Goal: Task Accomplishment & Management: Manage account settings

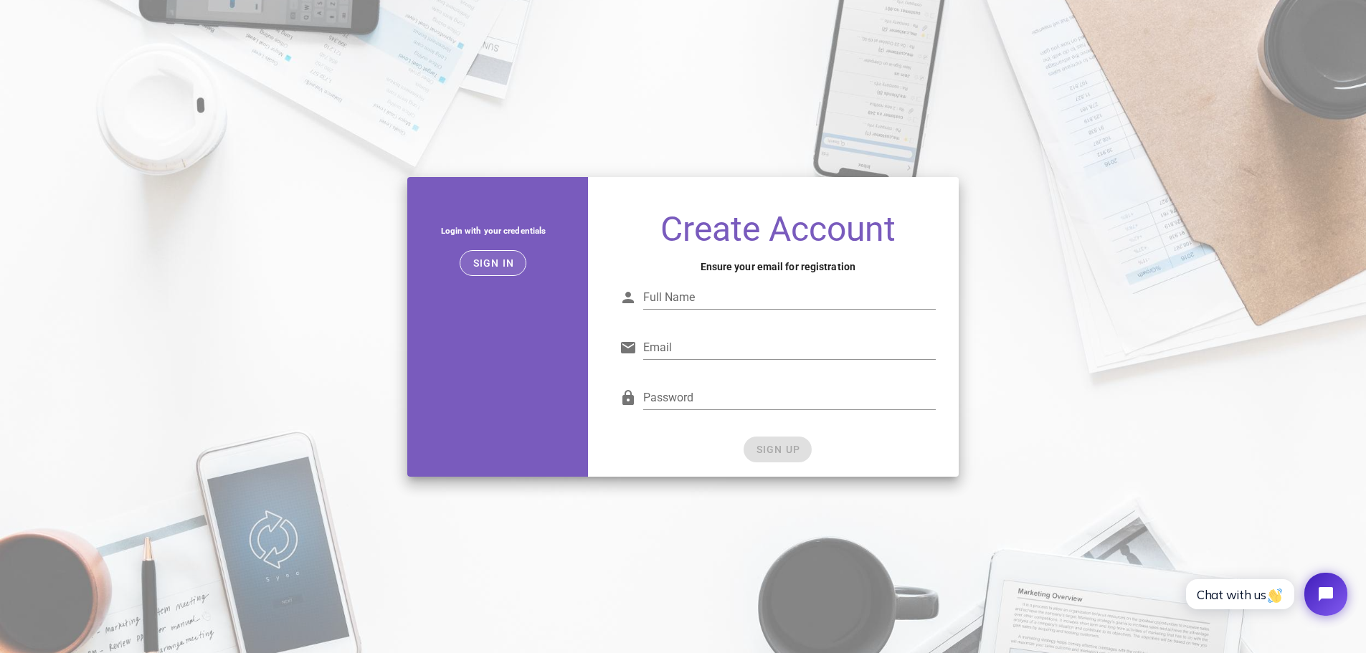
type input "vfrisch@topsys.fr"
click at [500, 265] on span "Sign in" at bounding box center [493, 263] width 42 height 11
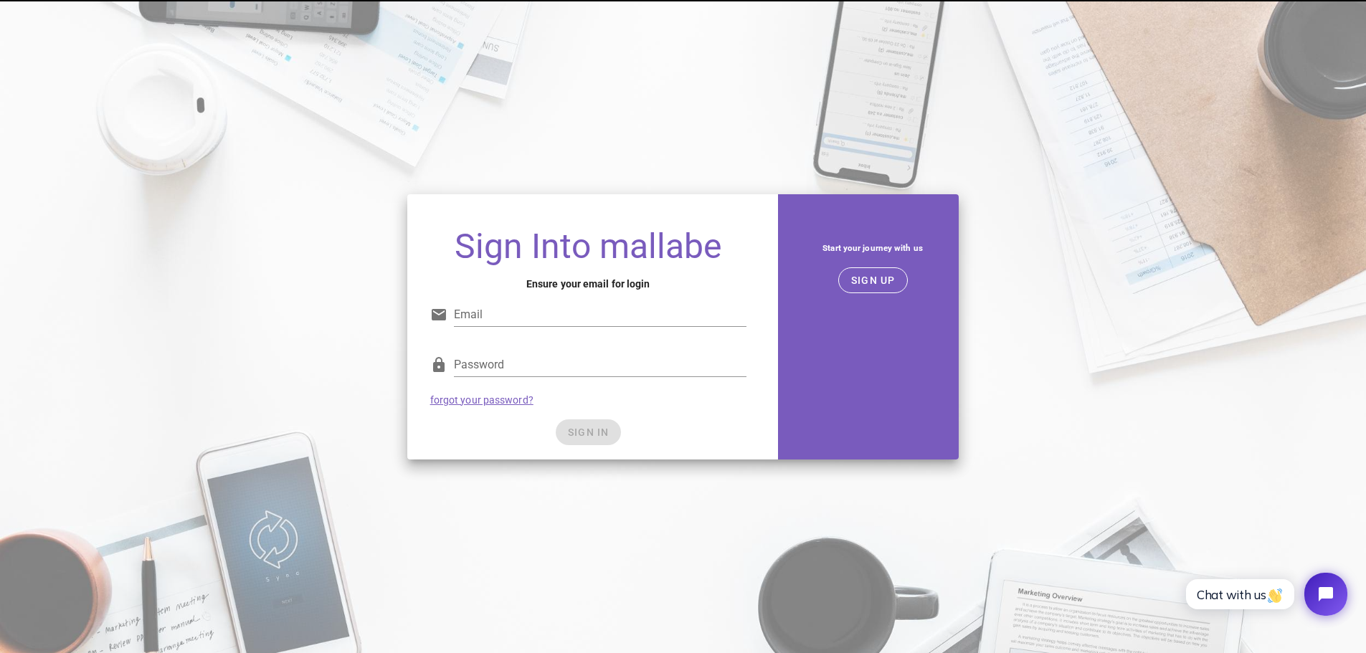
type input "vfrisch@topsys.fr"
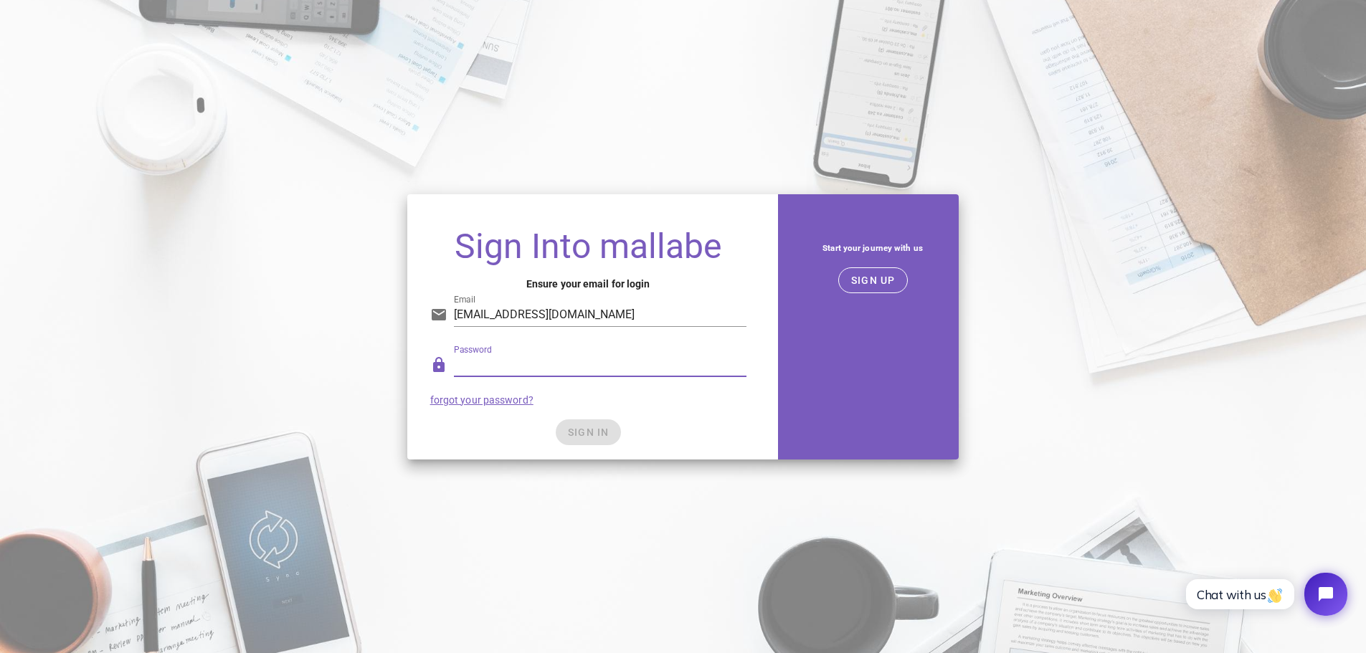
click at [484, 436] on div "SIGN IN" at bounding box center [588, 433] width 316 height 26
click at [585, 427] on span "SIGN IN" at bounding box center [588, 432] width 42 height 11
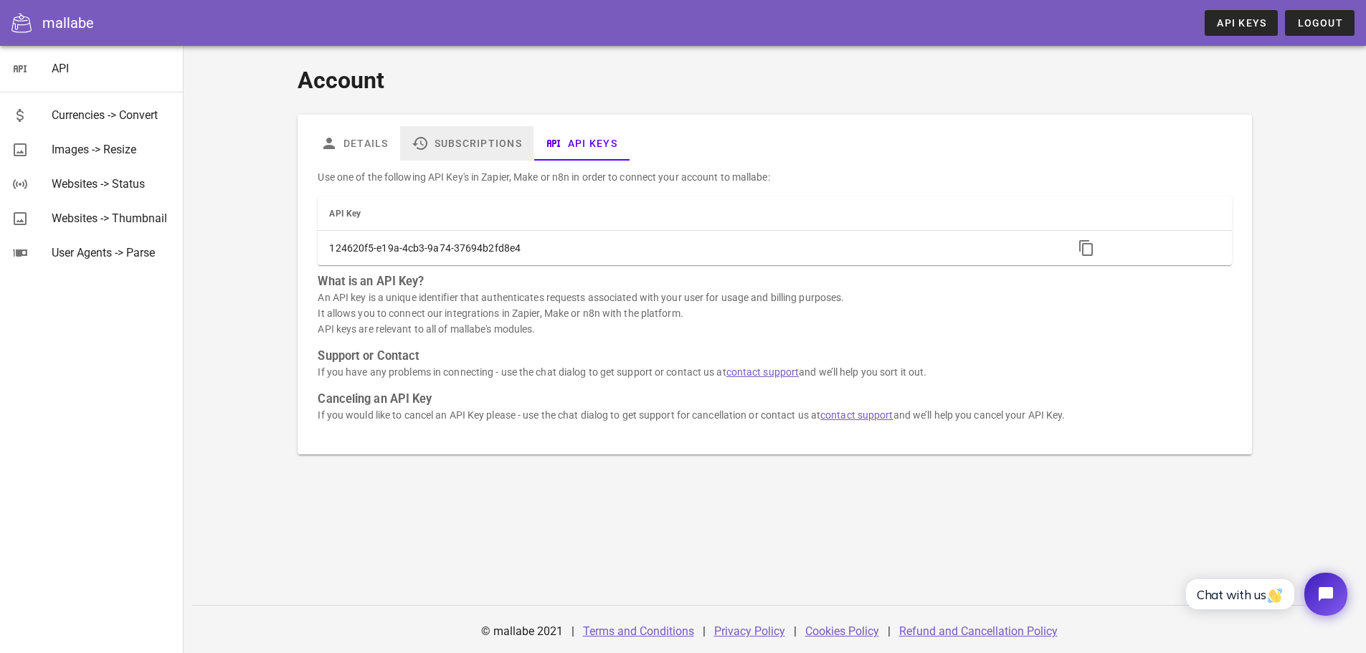
click at [471, 141] on link "Subscriptions" at bounding box center [466, 143] width 133 height 34
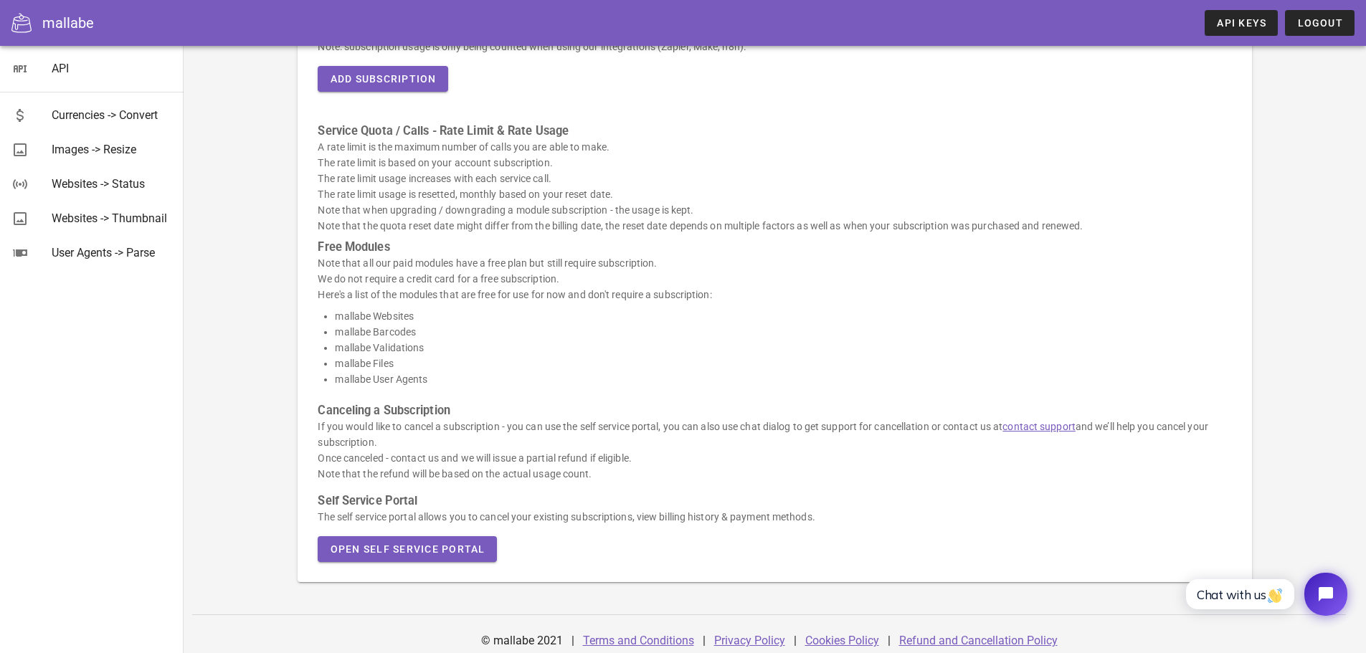
scroll to position [247, 0]
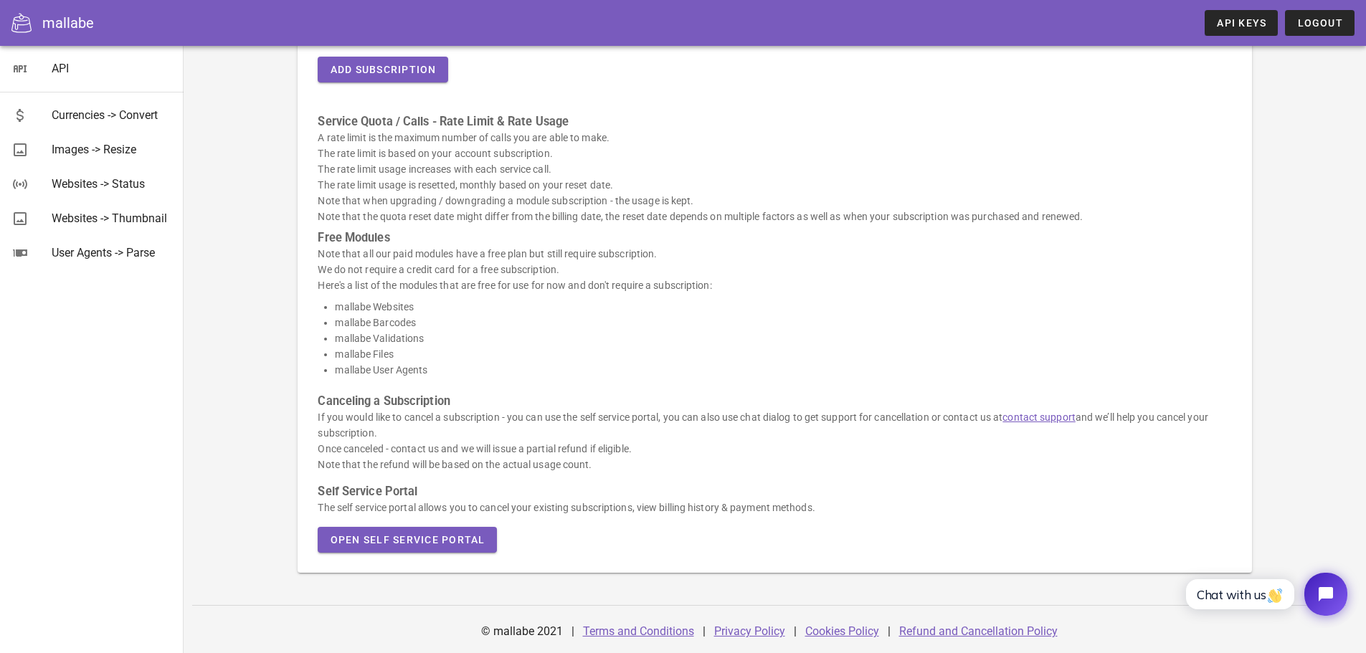
click at [388, 556] on div "Here's a list of your active subscriptions and usage: Module Billing Period Pla…" at bounding box center [774, 237] width 931 height 648
click at [387, 547] on button "Open Self Service Portal" at bounding box center [407, 540] width 179 height 26
